Goal: Transaction & Acquisition: Purchase product/service

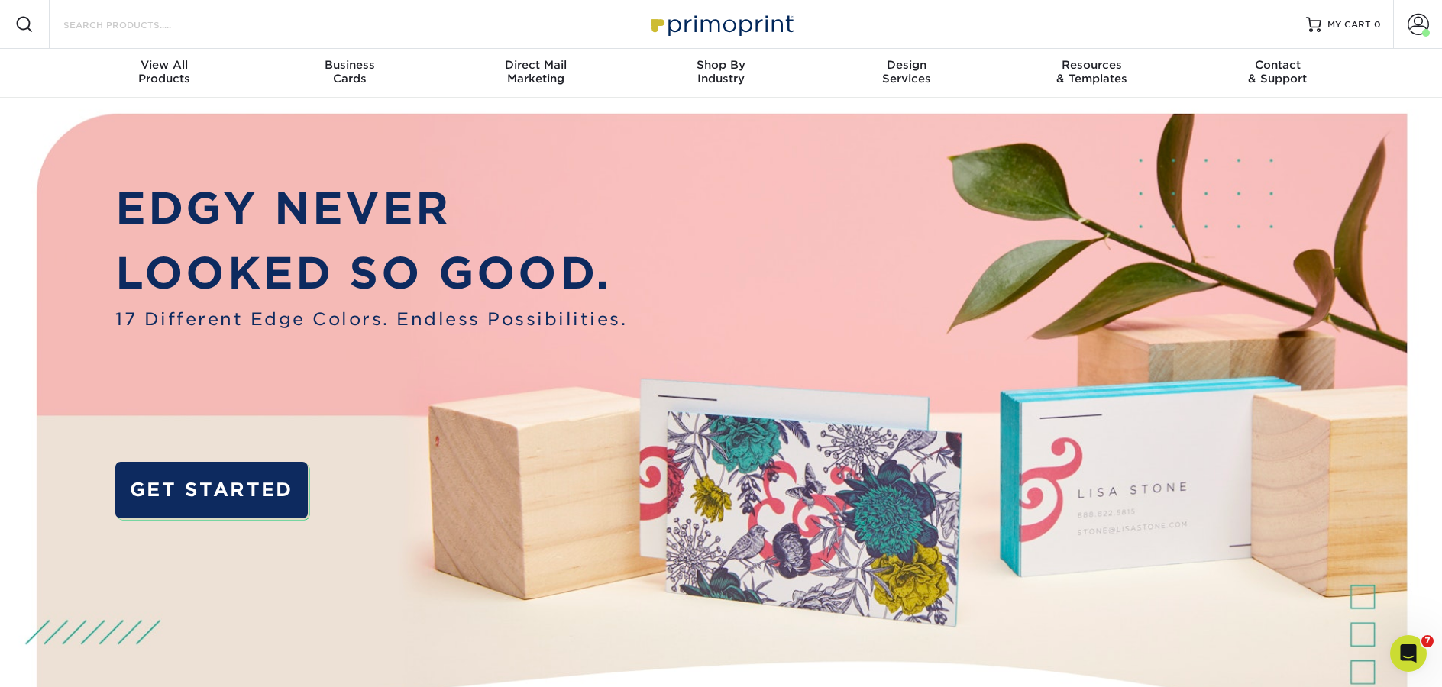
click at [145, 30] on input "Search Products" at bounding box center [136, 24] width 149 height 18
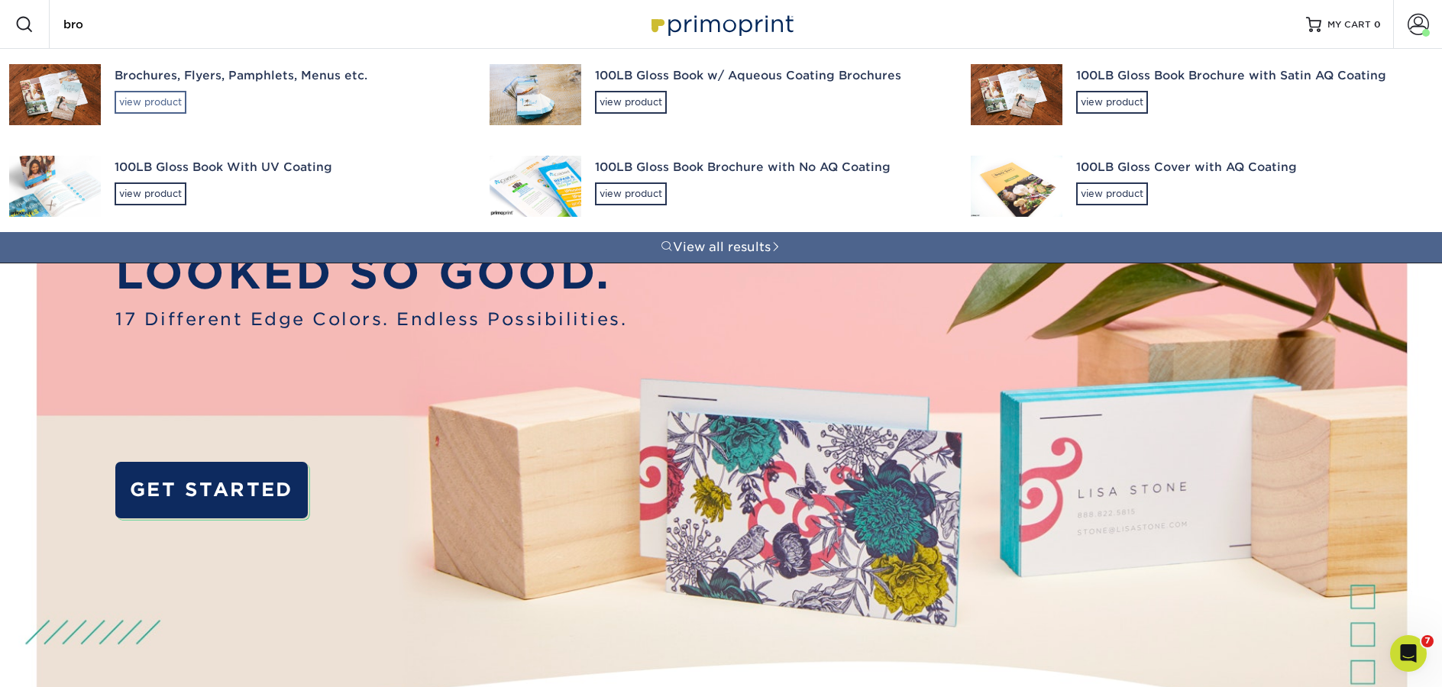
type input "bro"
click at [154, 105] on div "view product" at bounding box center [151, 102] width 72 height 23
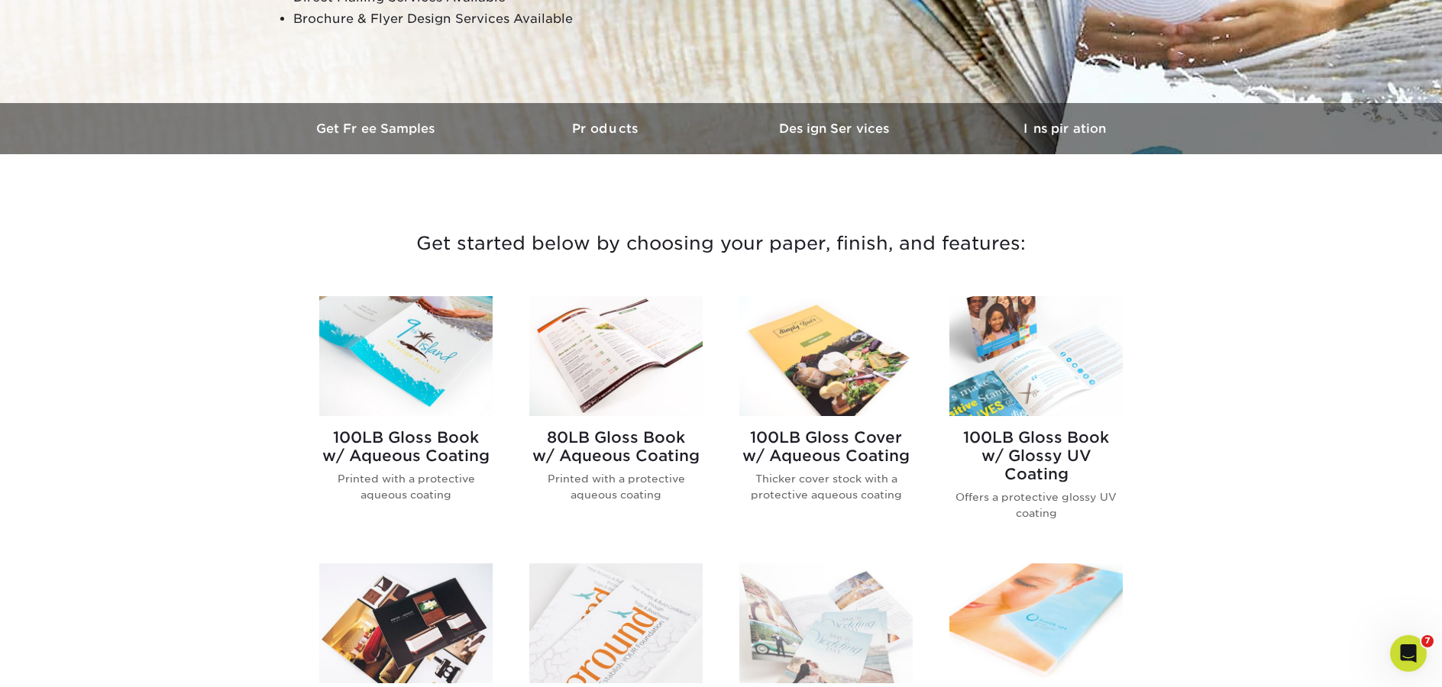
click at [574, 357] on img at bounding box center [615, 356] width 173 height 120
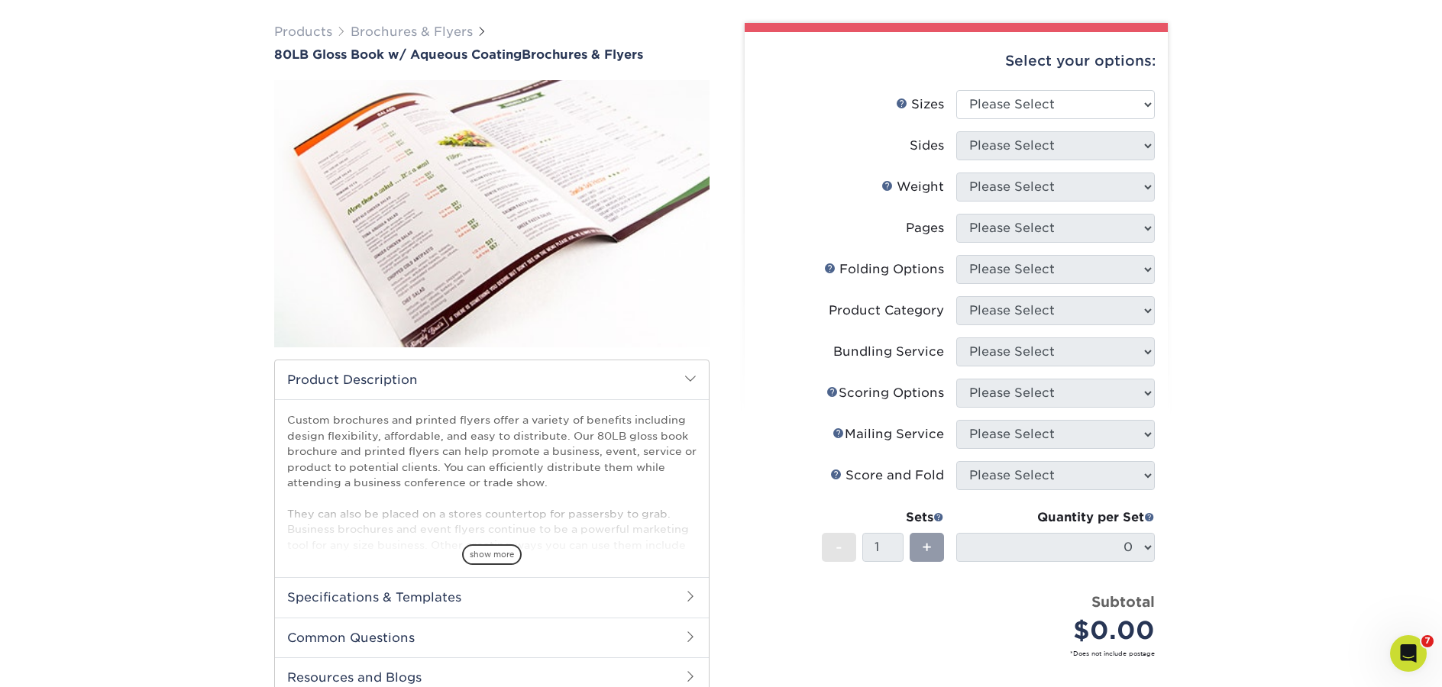
scroll to position [63, 0]
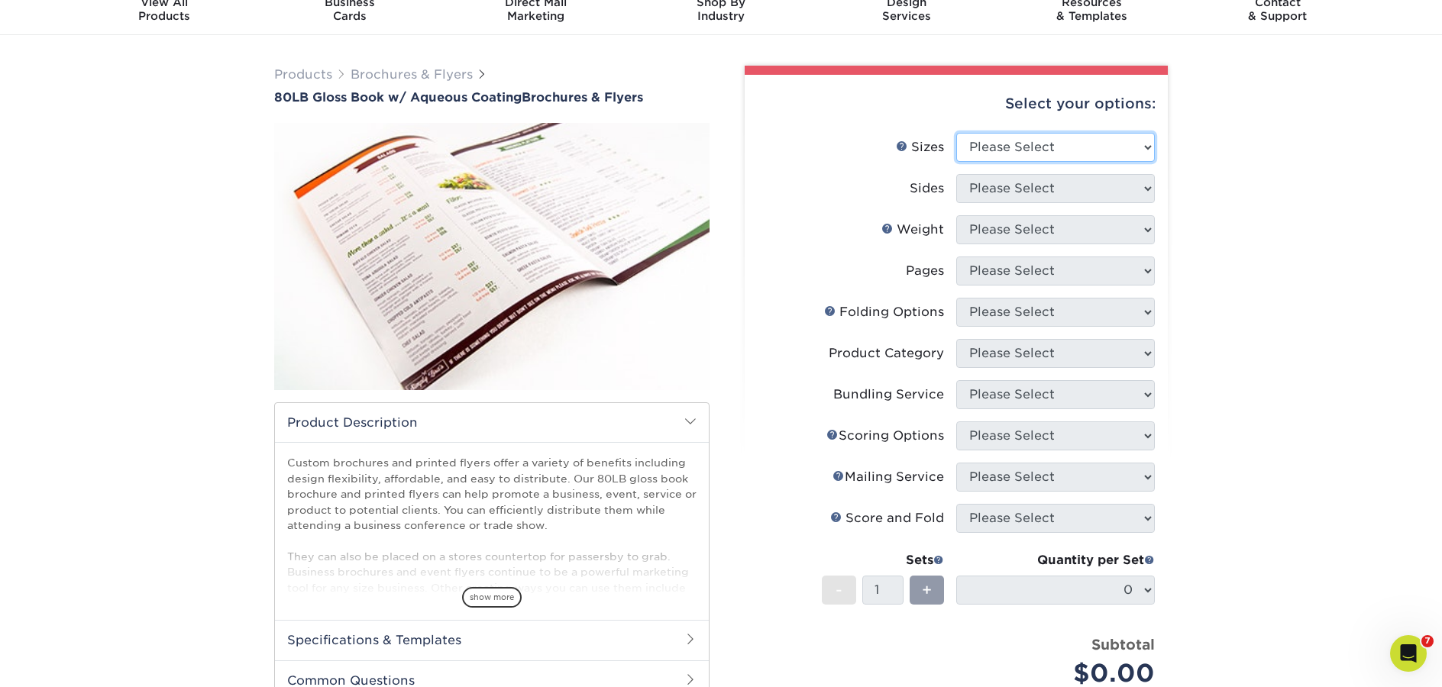
click at [1061, 141] on select "Please Select 3.67" x 8.5" 3.67" x 8.5" 4" x 6" 4" x 8.5" 4" x 9" 4" x 11" 4" x…" at bounding box center [1055, 147] width 199 height 29
select select "8.50x11.00"
click at [956, 133] on select "Please Select 3.67" x 8.5" 3.67" x 8.5" 4" x 6" 4" x 8.5" 4" x 9" 4" x 11" 4" x…" at bounding box center [1055, 147] width 199 height 29
click at [1014, 186] on select "Please Select Print Both Sides Print Front Only" at bounding box center [1055, 188] width 199 height 29
select select "13abbda7-1d64-4f25-8bb2-c179b224825d"
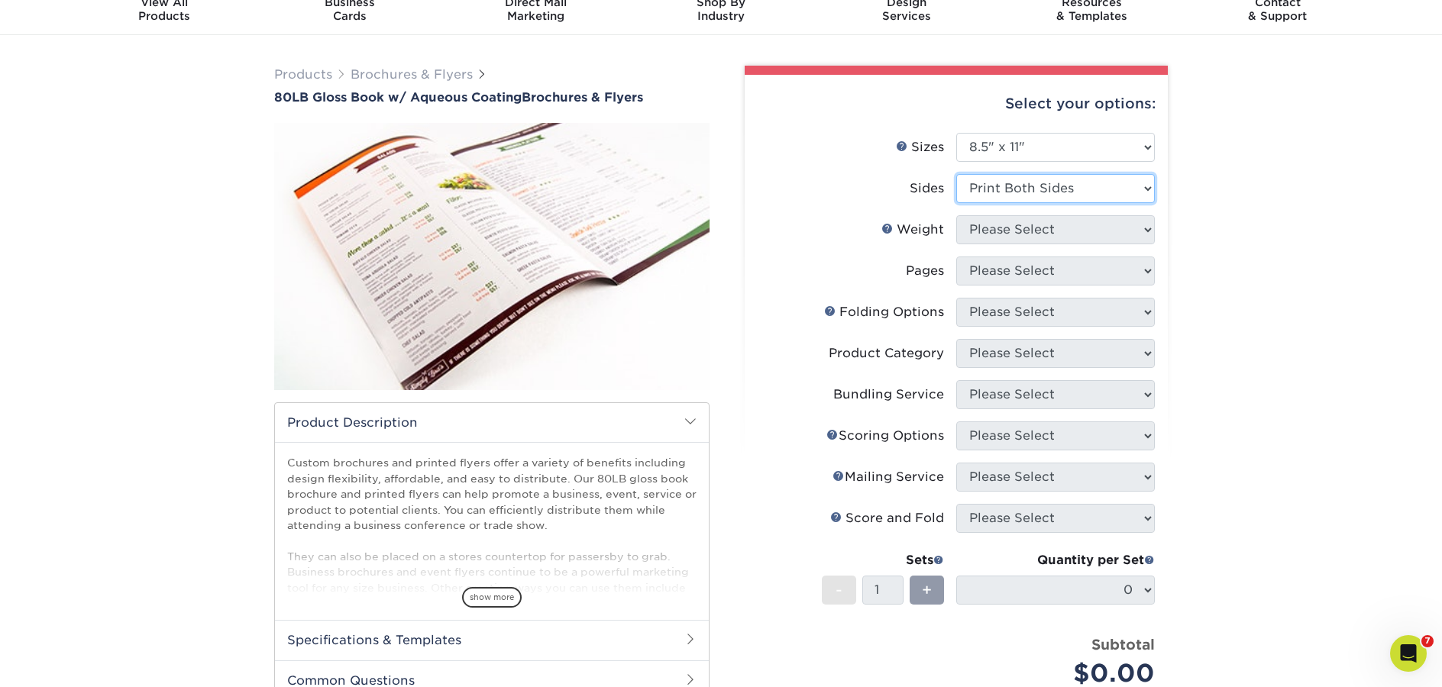
click at [956, 174] on select "Please Select Print Both Sides Print Front Only" at bounding box center [1055, 188] width 199 height 29
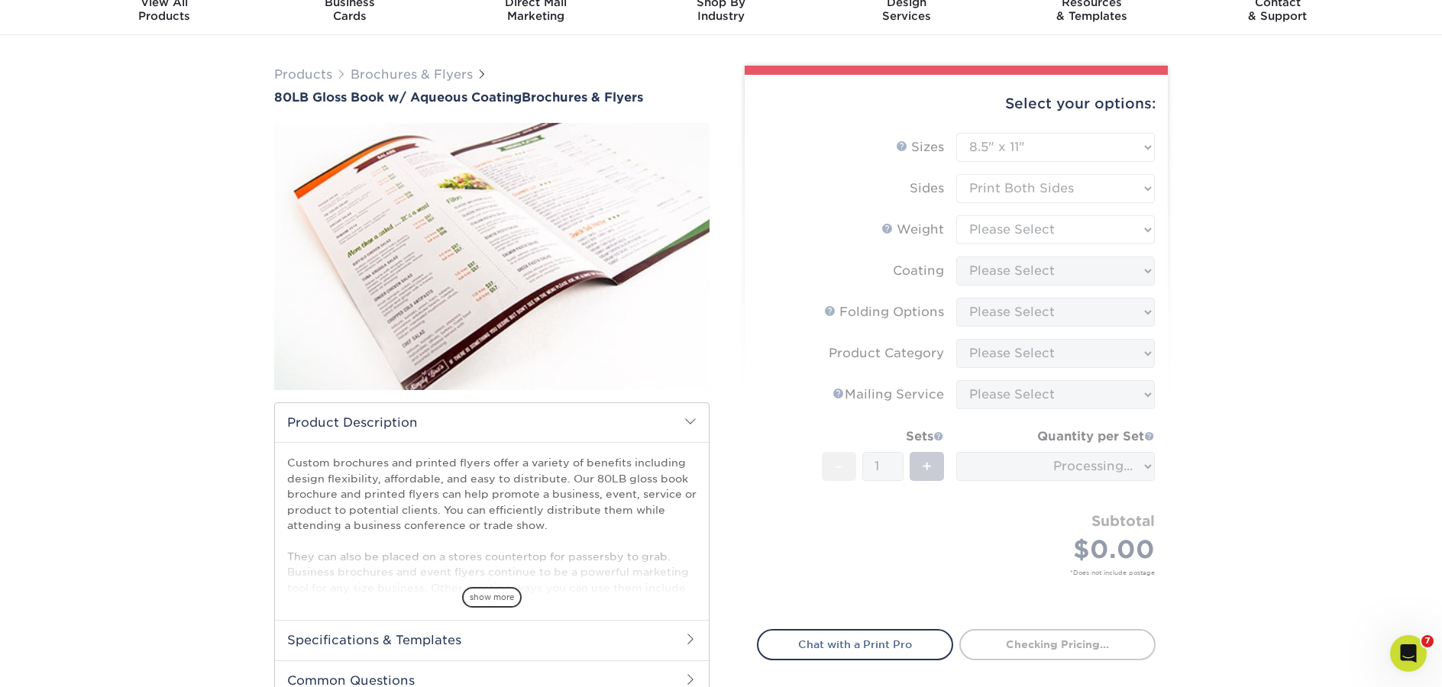
click at [1005, 233] on form "Sizes Help Sizes Please Select 3.67" x 8.5" 3.67" x 8.5" 4" x 6" 4" x 8.5" 4" x…" at bounding box center [956, 372] width 399 height 479
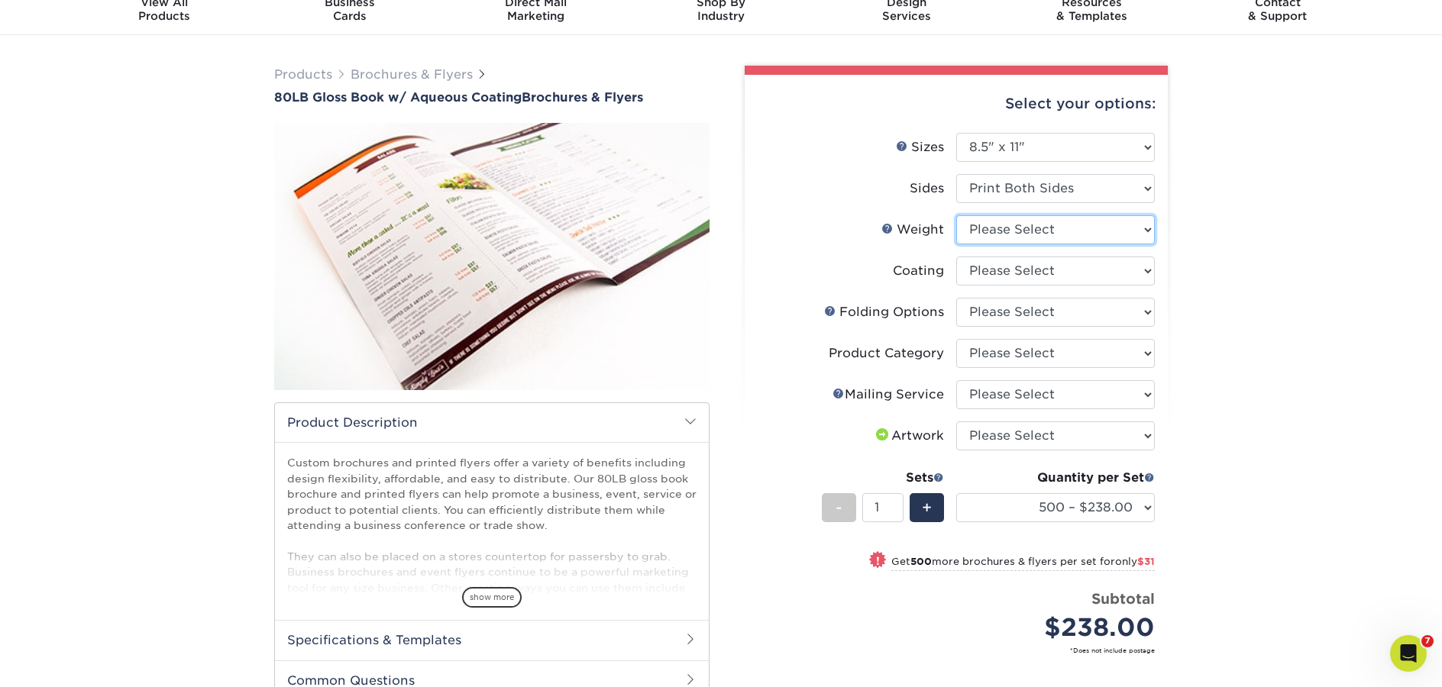
click at [1015, 235] on select "Please Select 80LB" at bounding box center [1055, 229] width 199 height 29
select select "80LB"
click at [956, 215] on select "Please Select 80LB" at bounding box center [1055, 229] width 199 height 29
click at [1007, 272] on form "Sizes Help Sizes Please Select 3.67" x 8.5" 3.67" x 8.5" 4" x 6" 4" x 8.5" 4" x…" at bounding box center [956, 411] width 399 height 557
click at [1012, 279] on select at bounding box center [1055, 271] width 199 height 29
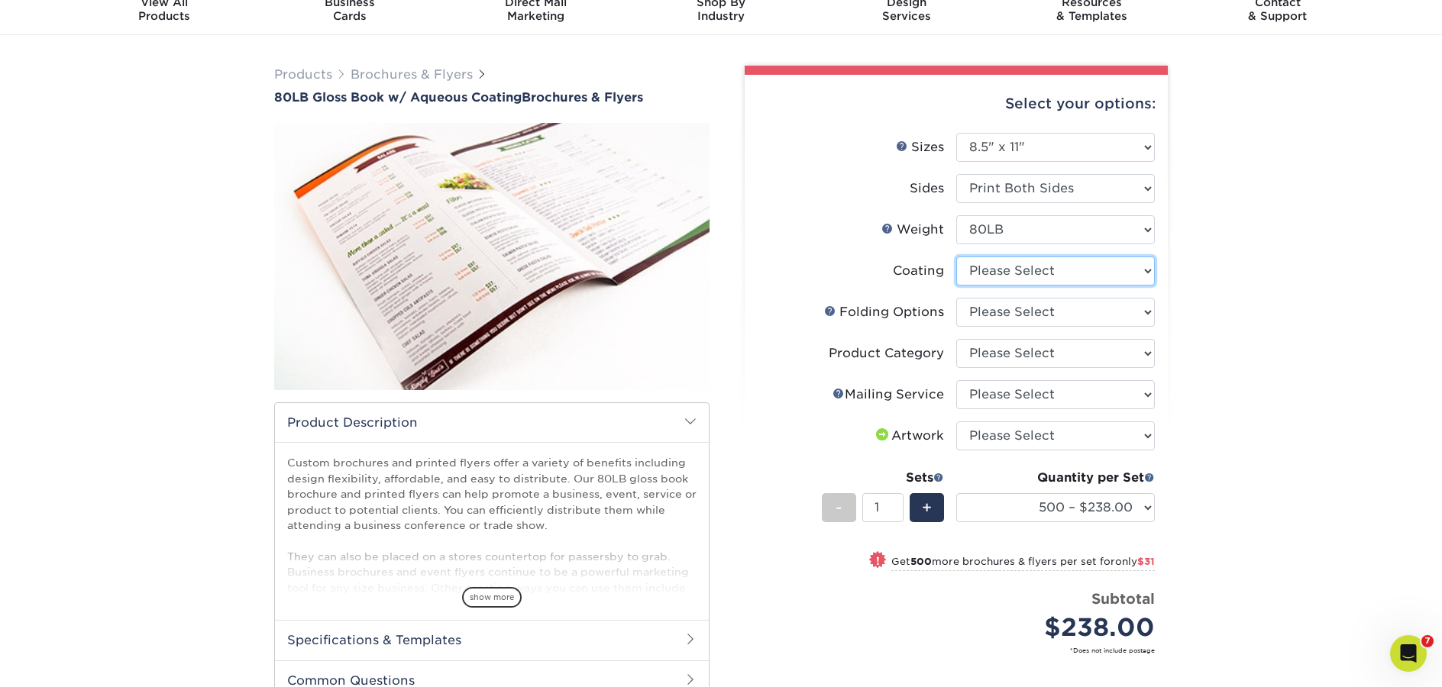
select select "d41dab50-ff65-4f4f-bb17-2afe4d36ae33"
click at [956, 257] on select at bounding box center [1055, 271] width 199 height 29
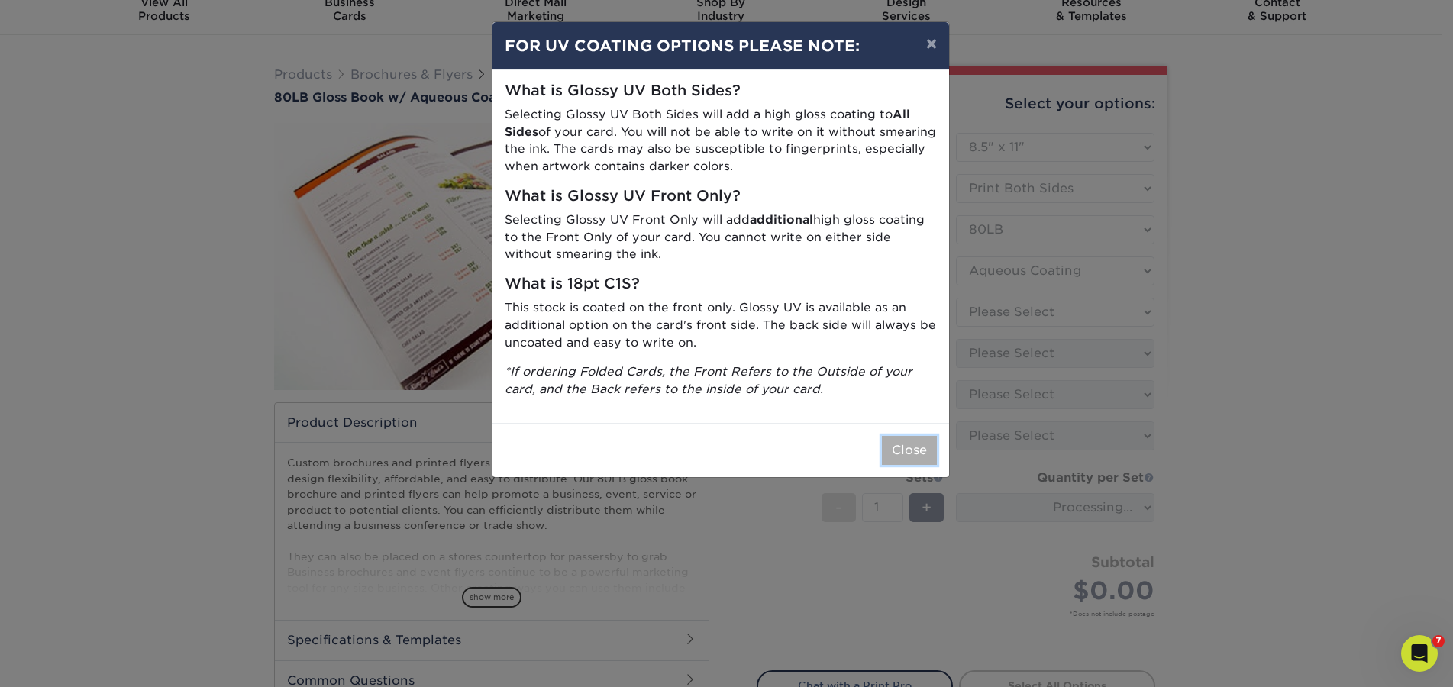
click at [925, 454] on button "Close" at bounding box center [909, 450] width 55 height 29
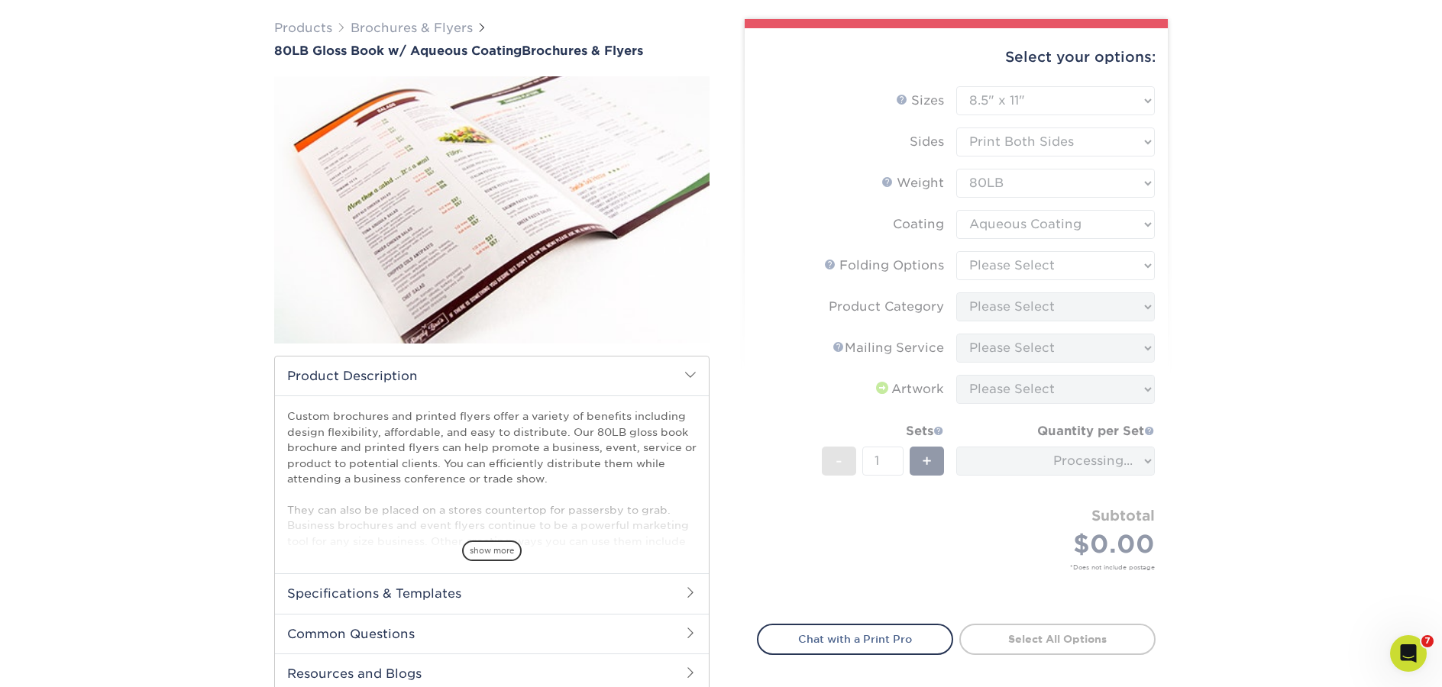
scroll to position [134, 0]
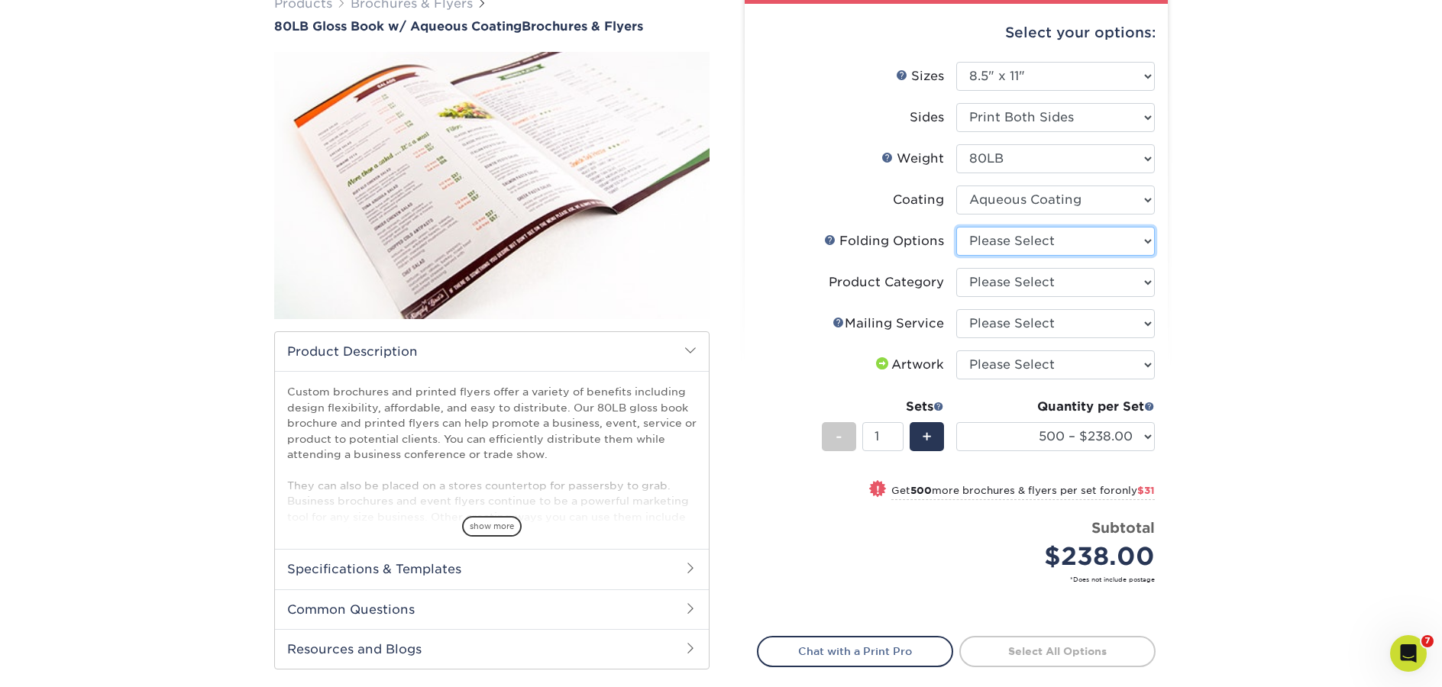
click at [1034, 252] on select "Please Select FLAT - No Folding Accordion Fold Half-Fold (Vertical) Half-Fold (…" at bounding box center [1055, 241] width 199 height 29
select select "6bd2fd9e-193e-4811-88f7-94c08206d735"
click at [956, 227] on select "Please Select FLAT - No Folding Accordion Fold Half-Fold (Vertical) Half-Fold (…" at bounding box center [1055, 241] width 199 height 29
click at [1024, 282] on select "Please Select Flyers and Brochures" at bounding box center [1055, 282] width 199 height 29
select select "1a668080-6b7c-4174-b399-2c3833b27ef4"
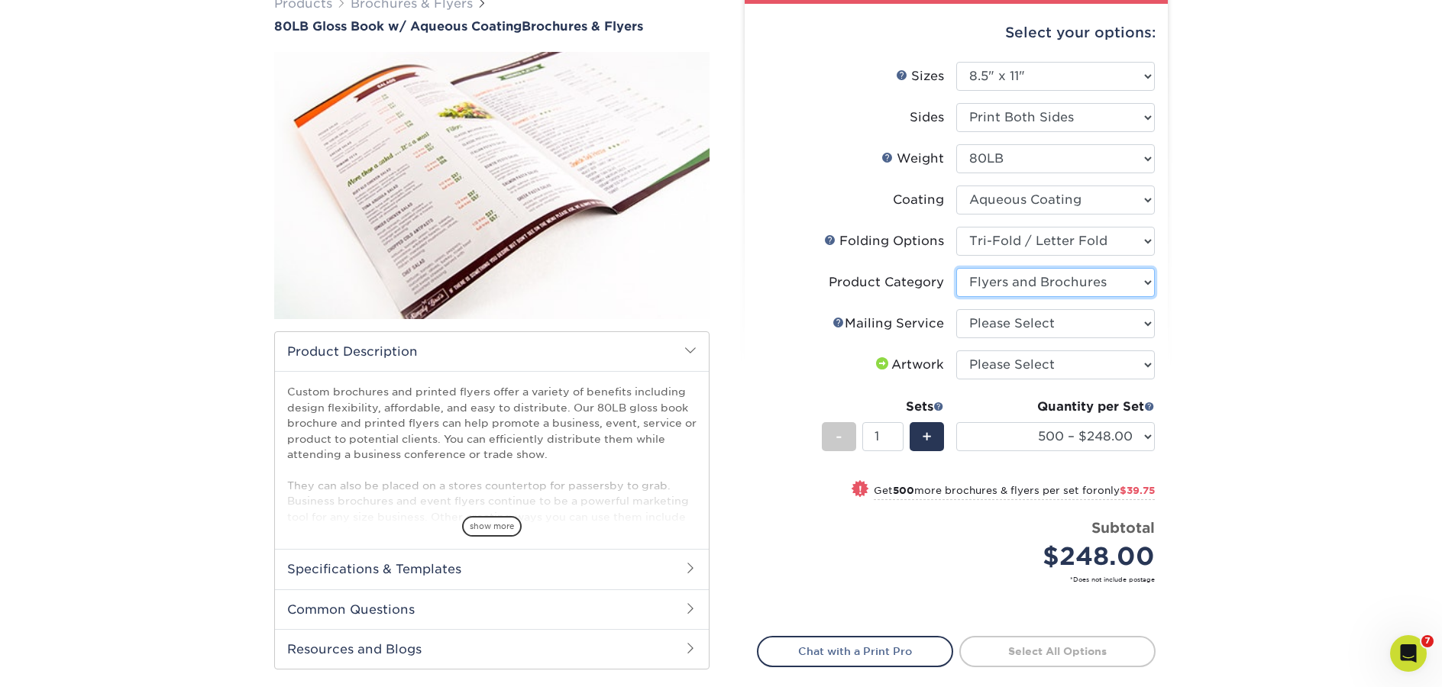
click at [956, 268] on select "Please Select Flyers and Brochures" at bounding box center [1055, 282] width 199 height 29
click at [1104, 431] on select "500 – $248.00 1000 – $287.75 2000 – $332.75 2500 – $410.75 3000 – $509.75 4000 …" at bounding box center [1055, 436] width 199 height 29
click at [1067, 242] on select "Please Select FLAT - No Folding Accordion Fold Half-Fold (Vertical) Half-Fold (…" at bounding box center [1055, 241] width 199 height 29
select select "9b1d5825-34d1-4721-9874-ed79abb003d7"
click at [956, 227] on select "Please Select FLAT - No Folding Accordion Fold Half-Fold (Vertical) Half-Fold (…" at bounding box center [1055, 241] width 199 height 29
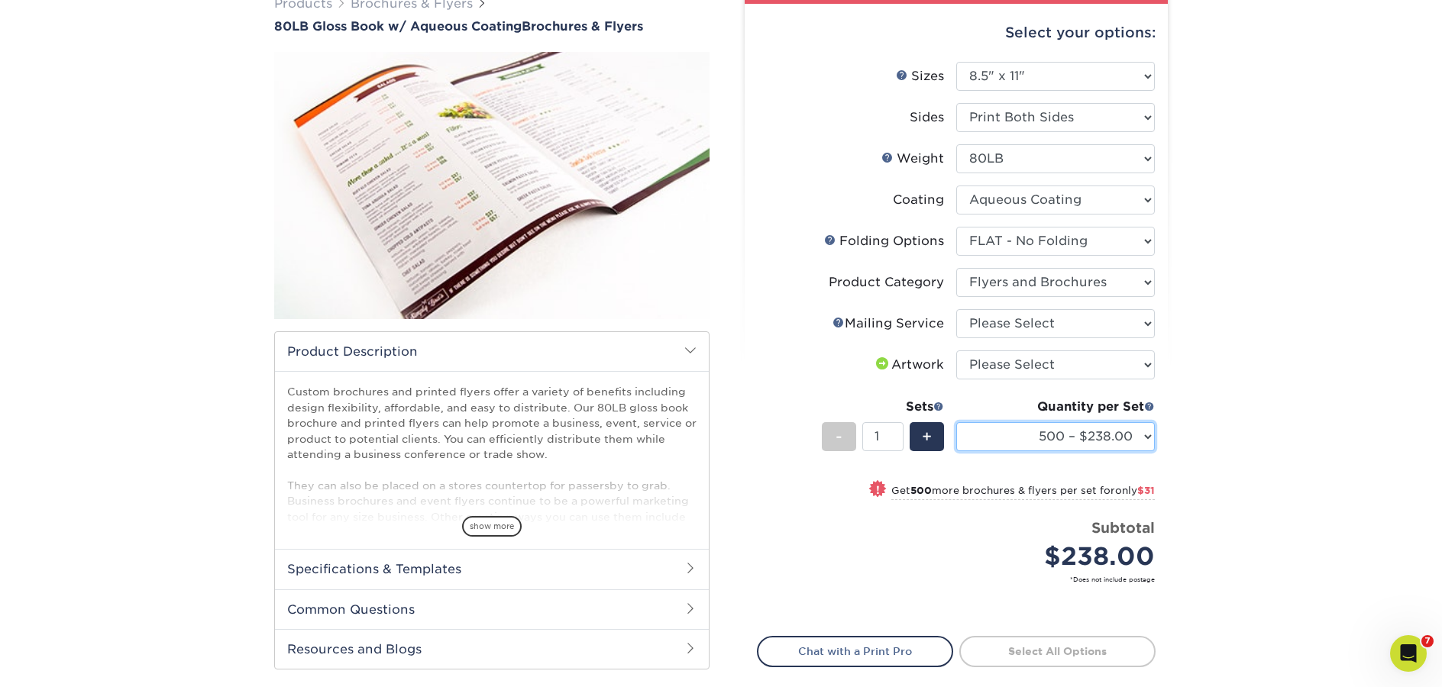
click at [1067, 437] on select "500 – $238.00 1000 – $269.00 2000 – $314.00 2500 – $392.00 3000 – $491.00 4000 …" at bounding box center [1055, 436] width 199 height 29
click at [1032, 327] on select "Please Select No Direct Mailing Service No, I will mail/stamp/imprint Direct Ma…" at bounding box center [1055, 323] width 199 height 29
click at [956, 309] on select "Please Select No Direct Mailing Service No, I will mail/stamp/imprint Direct Ma…" at bounding box center [1055, 323] width 199 height 29
click at [1060, 205] on select at bounding box center [1055, 200] width 199 height 29
click at [956, 186] on select at bounding box center [1055, 200] width 199 height 29
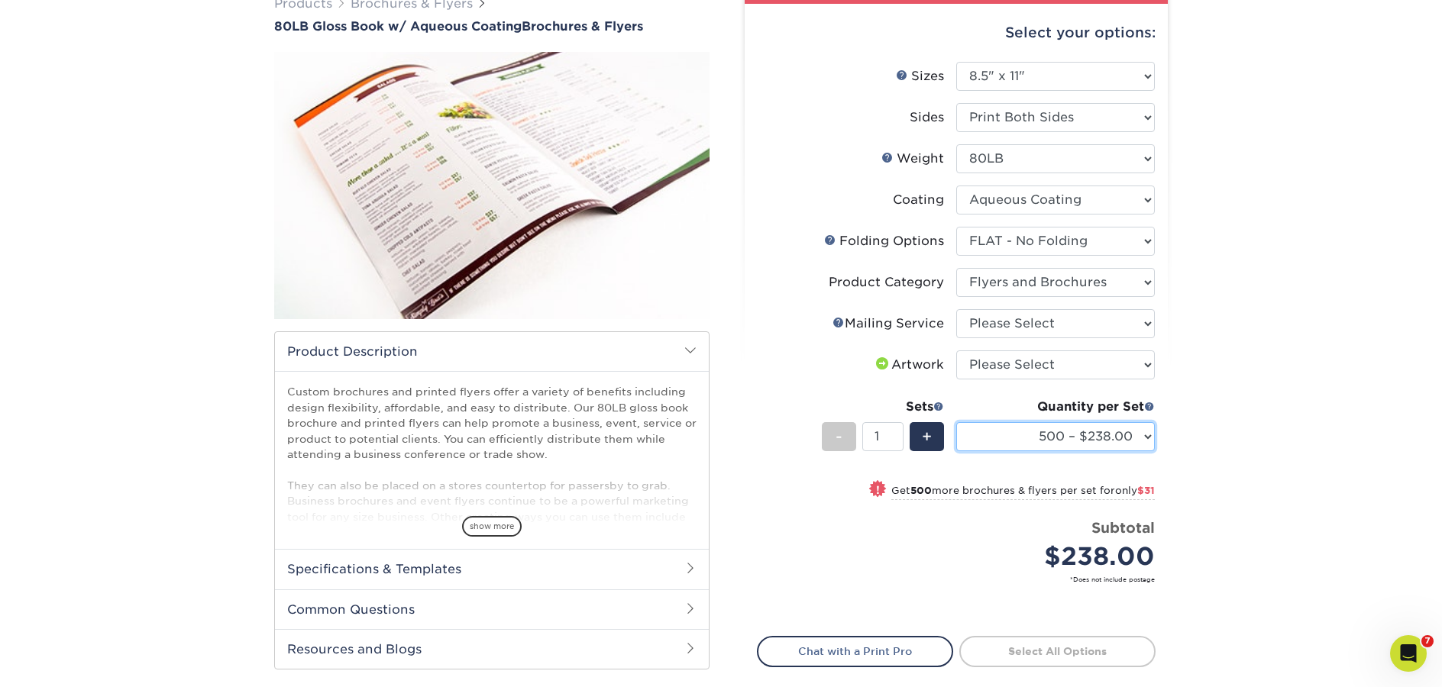
click at [1145, 437] on select "500 – $238.00 1000 – $269.00 2000 – $314.00 2500 – $392.00 3000 – $491.00 4000 …" at bounding box center [1055, 436] width 199 height 29
